Goal: Task Accomplishment & Management: Complete application form

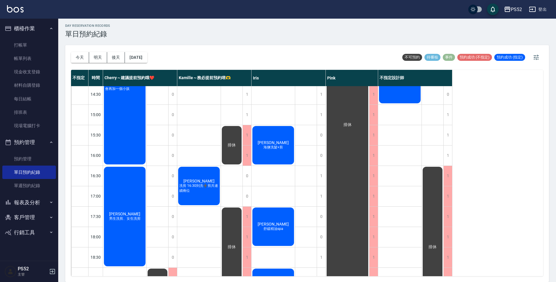
scroll to position [223, 0]
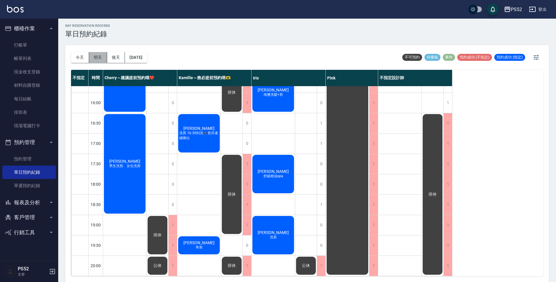
click at [94, 56] on button "明天" at bounding box center [98, 57] width 18 height 11
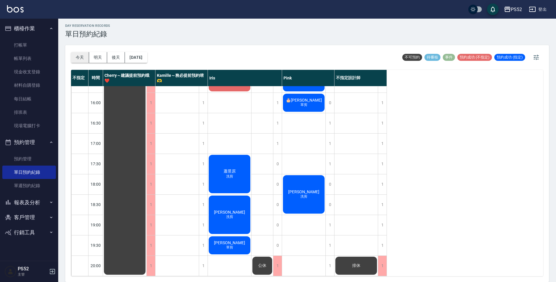
click at [82, 56] on button "今天" at bounding box center [80, 57] width 18 height 11
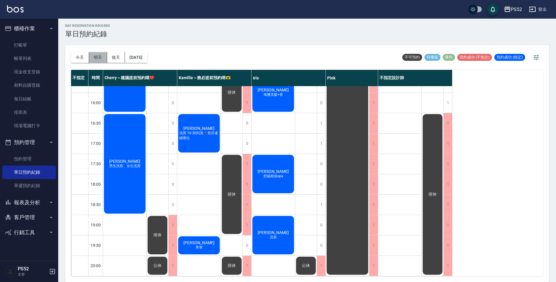
click at [97, 60] on button "明天" at bounding box center [98, 57] width 18 height 11
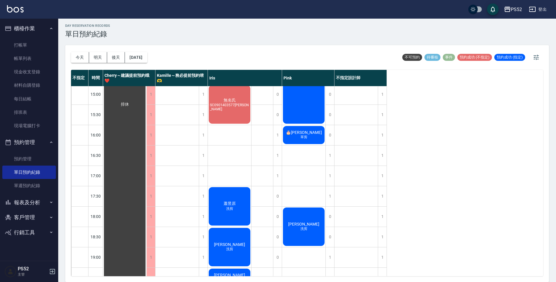
scroll to position [223, 0]
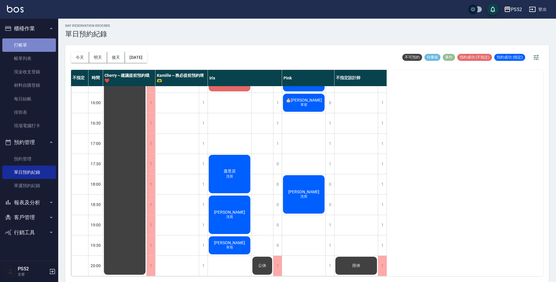
click at [53, 44] on link "打帳單" at bounding box center [29, 44] width 54 height 13
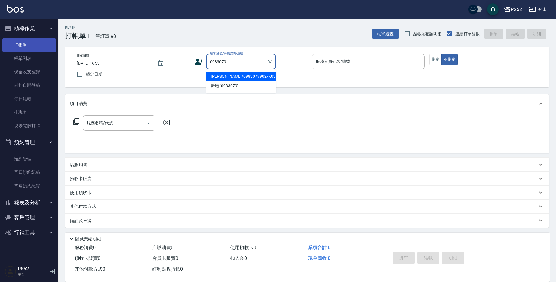
type input "[PERSON_NAME]/0983079902/K0983079902"
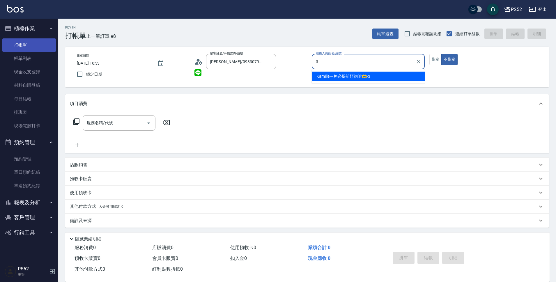
type input "3"
type button "false"
type input "Kamille～務必提前預約唷🫶-3"
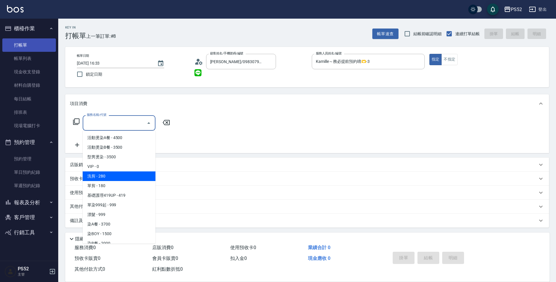
type input "洗剪(C1)"
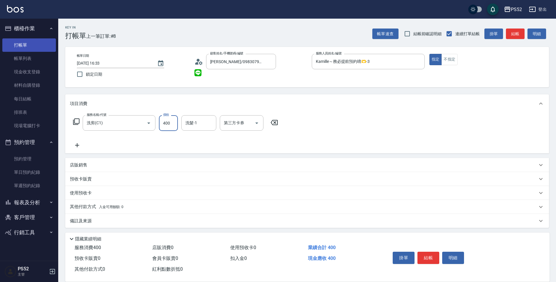
type input "400"
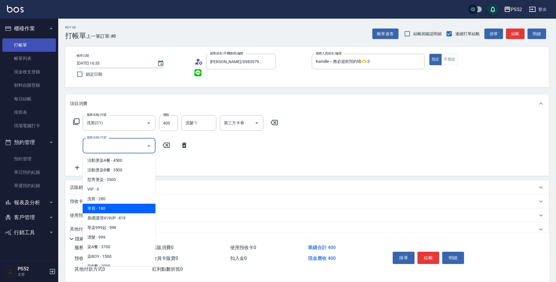
type input "單剪(C2)"
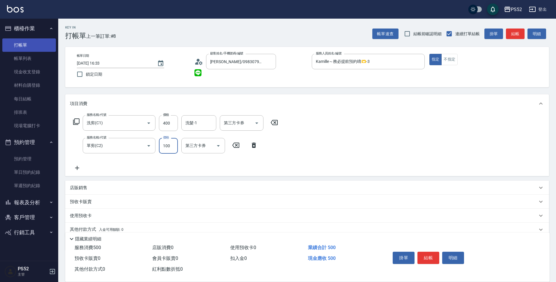
type input "100"
click at [107, 192] on div "店販銷售" at bounding box center [307, 188] width 484 height 14
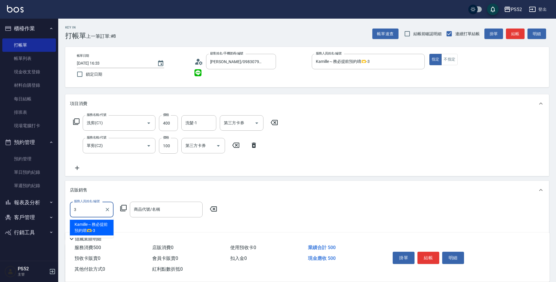
type input "Kamille～務必提前預約唷🫶-3"
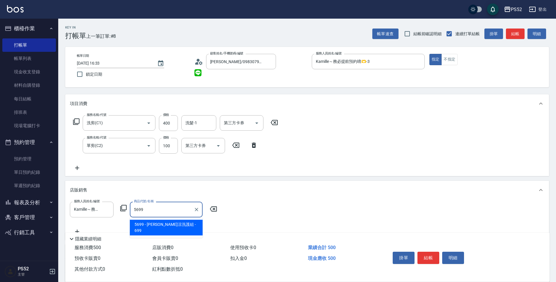
type input "[PERSON_NAME]涼洗護組"
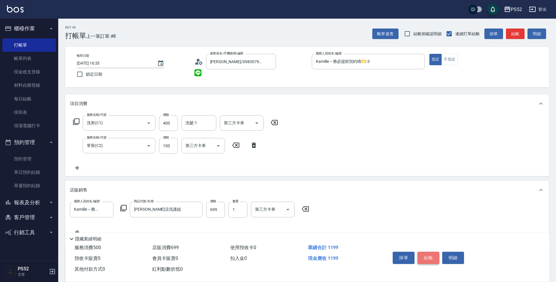
click at [431, 260] on button "結帳" at bounding box center [429, 258] width 22 height 12
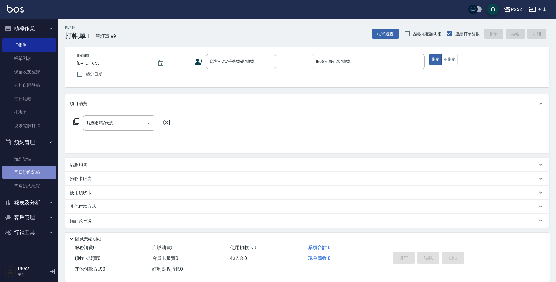
click at [33, 173] on link "單日預約紀錄" at bounding box center [29, 172] width 54 height 13
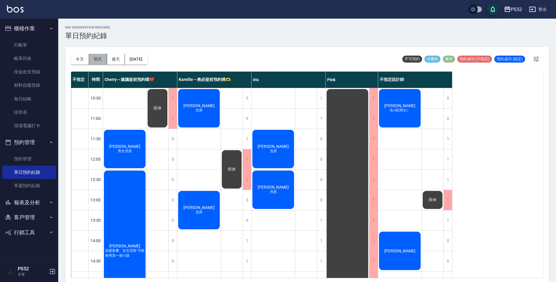
click at [92, 56] on button "明天" at bounding box center [98, 59] width 18 height 11
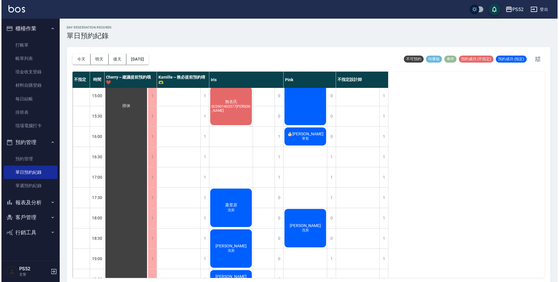
scroll to position [161, 0]
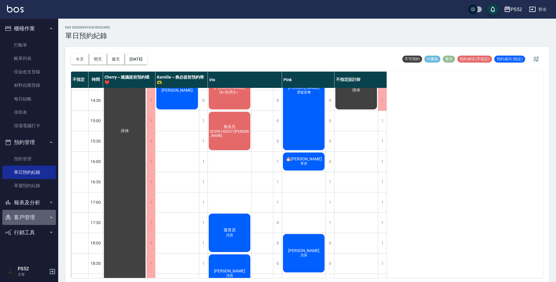
click at [22, 219] on button "客戶管理" at bounding box center [29, 217] width 54 height 15
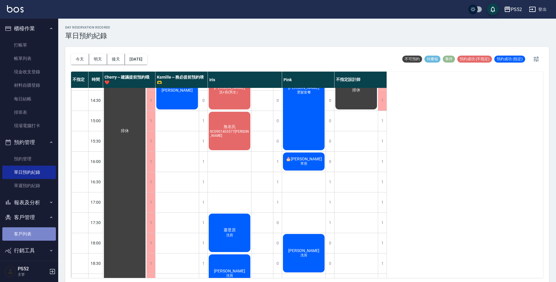
click at [32, 231] on link "客戶列表" at bounding box center [29, 233] width 54 height 13
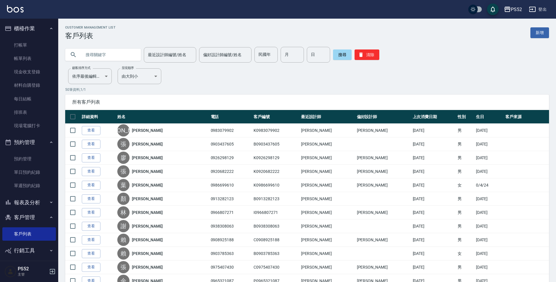
click at [99, 55] on input "text" at bounding box center [109, 55] width 55 height 16
type input "0971767"
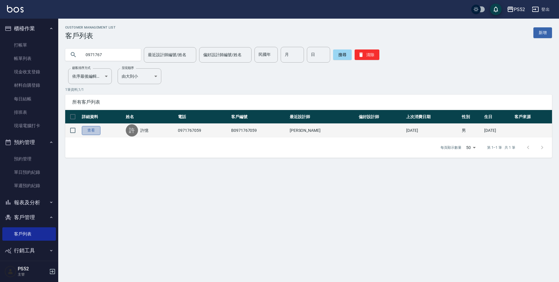
click at [88, 133] on link "查看" at bounding box center [91, 130] width 19 height 9
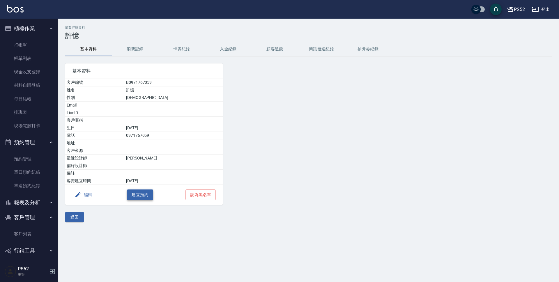
click at [141, 193] on button "建立預約" at bounding box center [140, 195] width 26 height 11
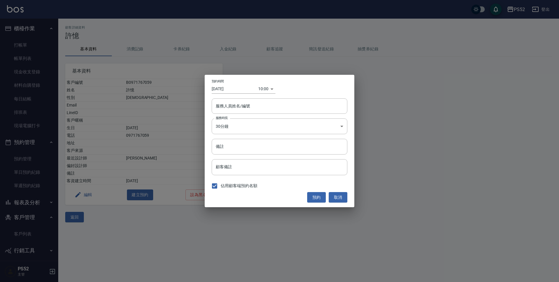
click at [264, 92] on body "PS52 登出 櫃檯作業 打帳單 帳單列表 現金收支登錄 材料自購登錄 每日結帳 排班表 現場電腦打卡 預約管理 預約管理 單日預約紀錄 單週預約紀錄 報表及…" at bounding box center [279, 141] width 559 height 282
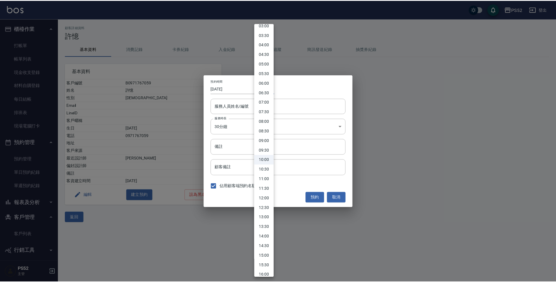
scroll to position [68, 0]
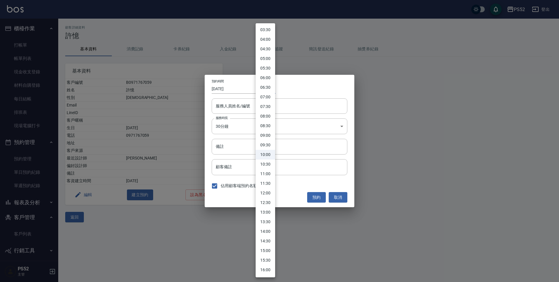
click at [261, 252] on li "15:00" at bounding box center [266, 251] width 20 height 10
type input "1755241200000"
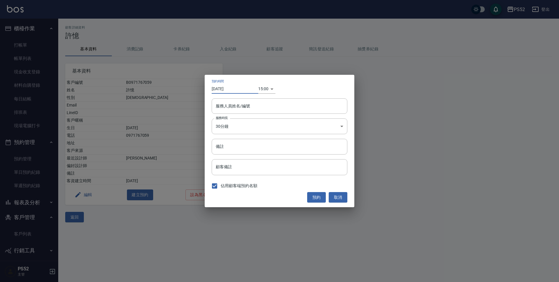
click at [231, 91] on input "[DATE]" at bounding box center [235, 89] width 47 height 10
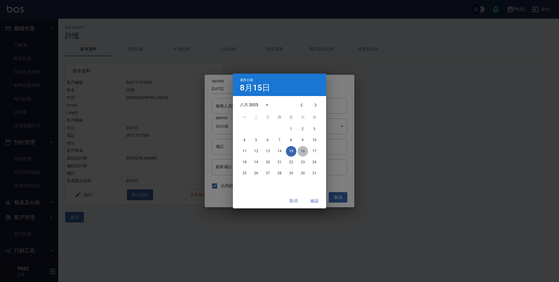
click at [300, 151] on button "16" at bounding box center [303, 151] width 10 height 10
type input "[DATE]"
type input "1755327600000"
click at [312, 201] on button "確認" at bounding box center [314, 201] width 19 height 11
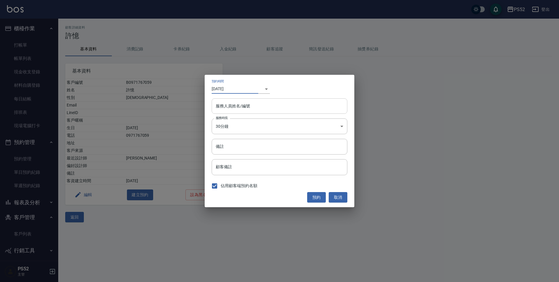
click at [284, 104] on input "服務人員姓名/編號" at bounding box center [279, 106] width 130 height 10
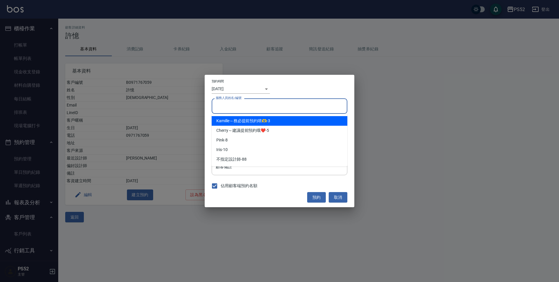
click at [277, 120] on div "Kamille～務必提前預約唷🫶 -3" at bounding box center [280, 121] width 136 height 10
type input "Kamille～務必提前預約唷🫶-3"
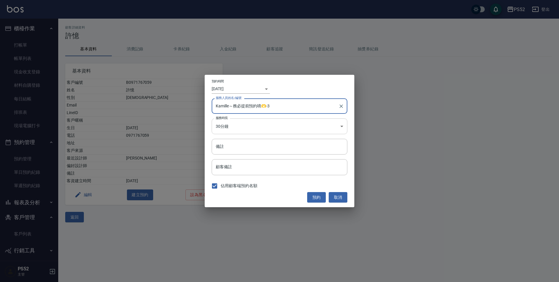
click at [273, 125] on body "PS52 登出 櫃檯作業 打帳單 帳單列表 現金收支登錄 材料自購登錄 每日結帳 排班表 現場電腦打卡 預約管理 預約管理 單日預約紀錄 單週預約紀錄 報表及…" at bounding box center [279, 141] width 559 height 282
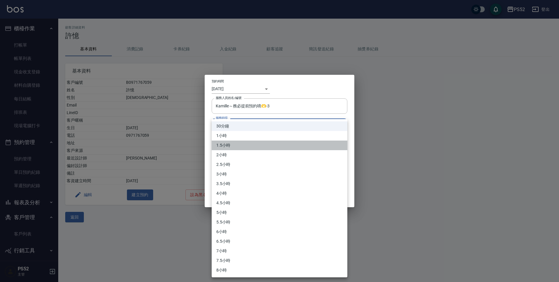
click at [258, 143] on li "1.5小時" at bounding box center [280, 146] width 136 height 10
type input "3"
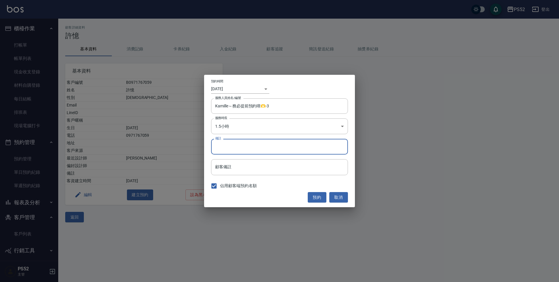
click at [252, 147] on input "備註" at bounding box center [279, 147] width 137 height 16
type input "＿"
type input "SC"
click at [319, 199] on button "預約" at bounding box center [317, 197] width 19 height 11
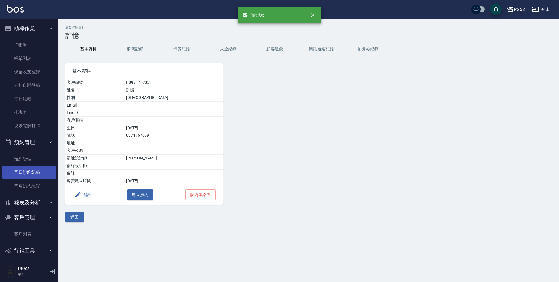
click at [26, 172] on link "單日預約紀錄" at bounding box center [29, 172] width 54 height 13
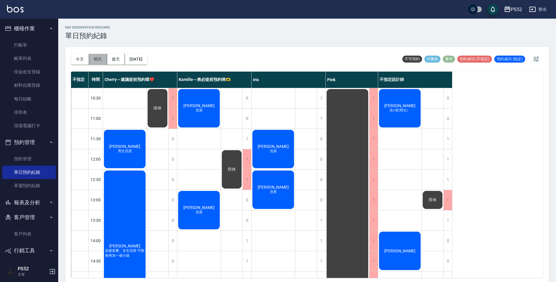
click at [100, 62] on button "明天" at bounding box center [98, 59] width 18 height 11
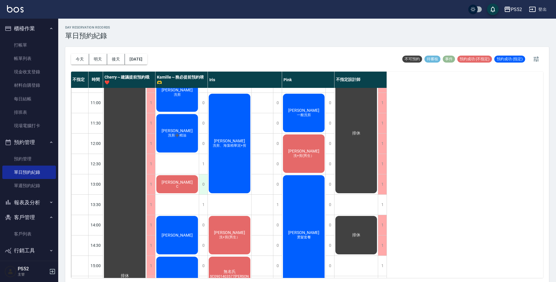
scroll to position [58, 0]
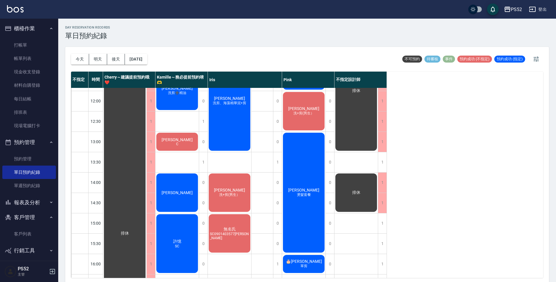
click at [146, 242] on div "許憶 SC" at bounding box center [124, 233] width 43 height 407
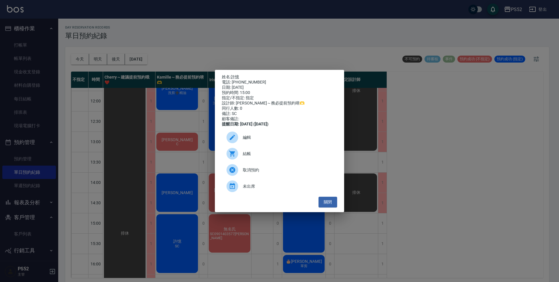
click at [267, 141] on span "編輯" at bounding box center [288, 138] width 90 height 6
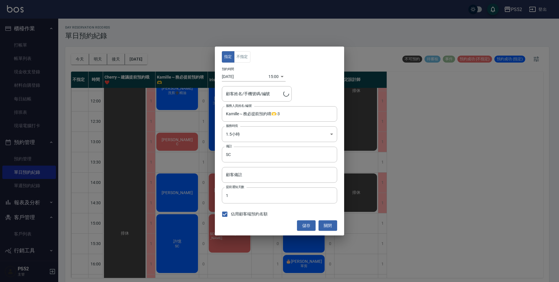
type input "許憶/0971767059/B0971767059"
click at [238, 54] on button "不指定" at bounding box center [242, 56] width 16 height 11
click at [305, 224] on button "儲存" at bounding box center [306, 225] width 19 height 11
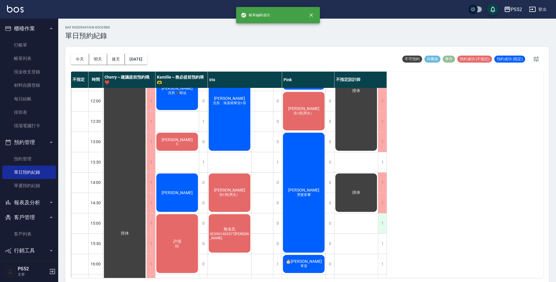
click at [382, 227] on div "1" at bounding box center [382, 223] width 9 height 20
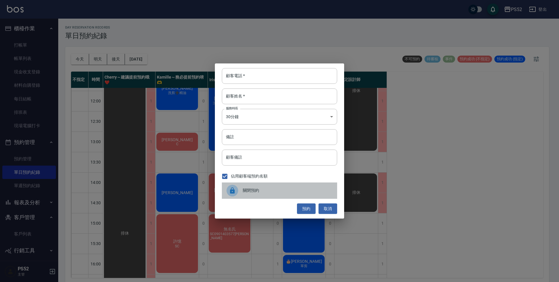
click at [278, 196] on div "關閉預約" at bounding box center [279, 191] width 115 height 16
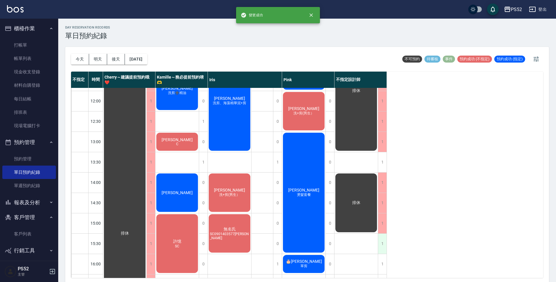
click at [383, 248] on div "1" at bounding box center [382, 244] width 9 height 20
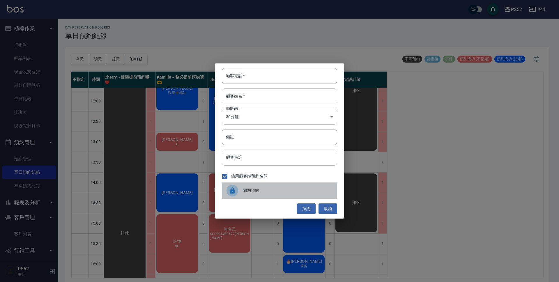
click at [283, 197] on div "關閉預約" at bounding box center [279, 191] width 115 height 16
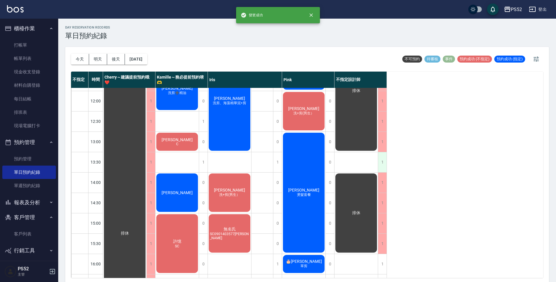
click at [382, 166] on div "1" at bounding box center [382, 162] width 9 height 20
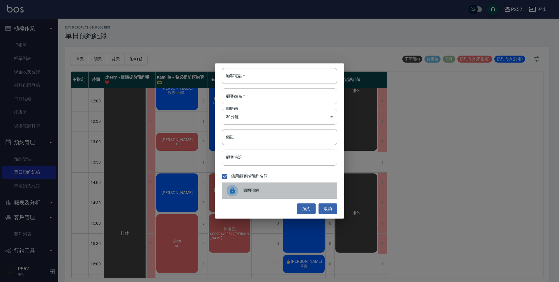
click at [282, 192] on span "關閉預約" at bounding box center [288, 191] width 90 height 6
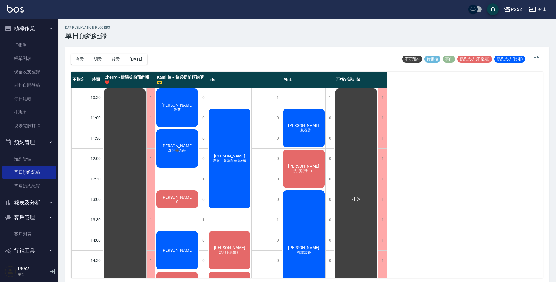
scroll to position [0, 0]
